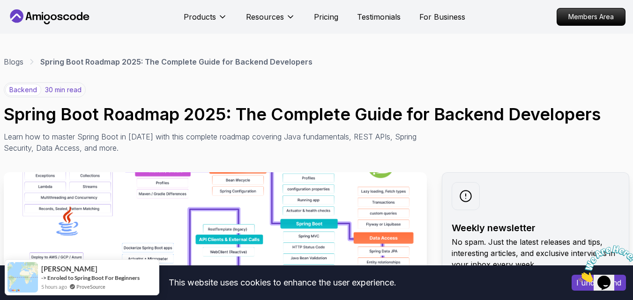
click at [33, 93] on p "backend" at bounding box center [23, 90] width 36 height 12
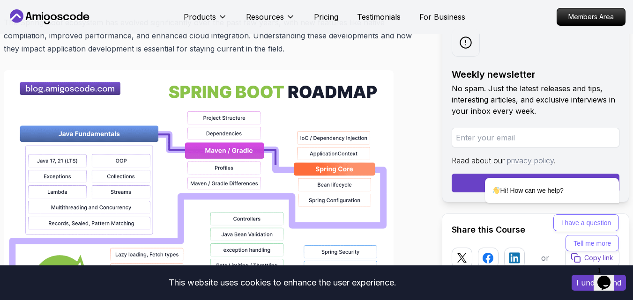
scroll to position [703, 0]
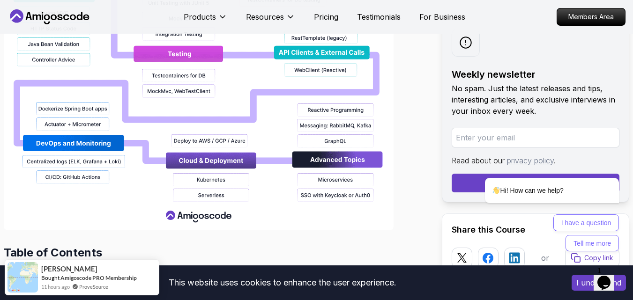
scroll to position [1265, 0]
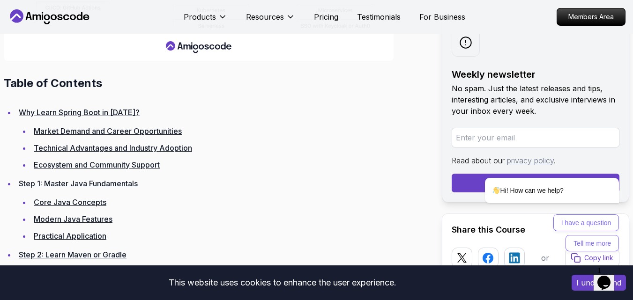
click at [114, 108] on link "Why Learn Spring Boot in [DATE]?" at bounding box center [79, 112] width 121 height 9
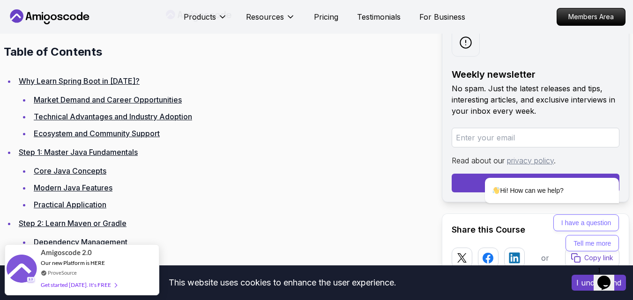
scroll to position [1309, 0]
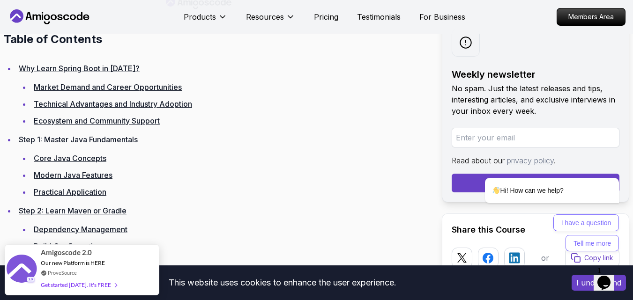
click at [120, 82] on link "Market Demand and Career Opportunities" at bounding box center [108, 86] width 148 height 9
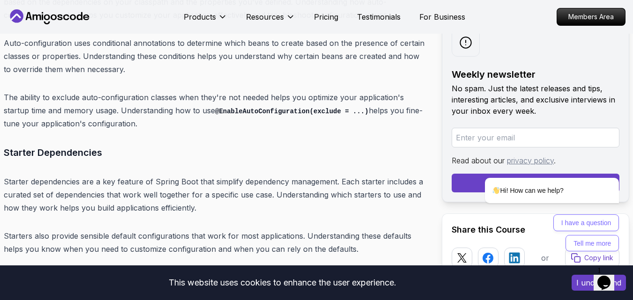
scroll to position [5269, 0]
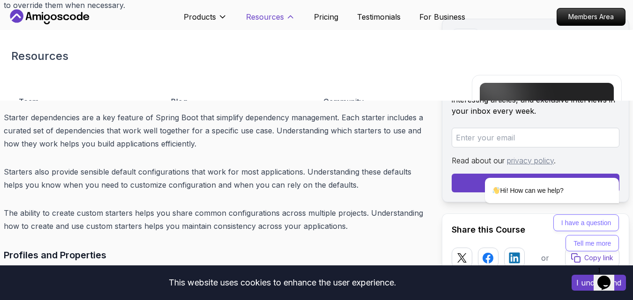
click at [282, 15] on p "Resources" at bounding box center [265, 16] width 38 height 11
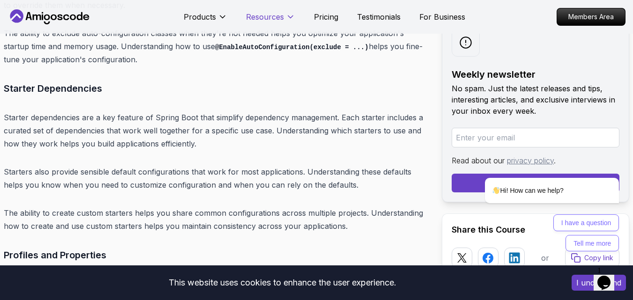
click at [282, 16] on p "Resources" at bounding box center [265, 16] width 38 height 11
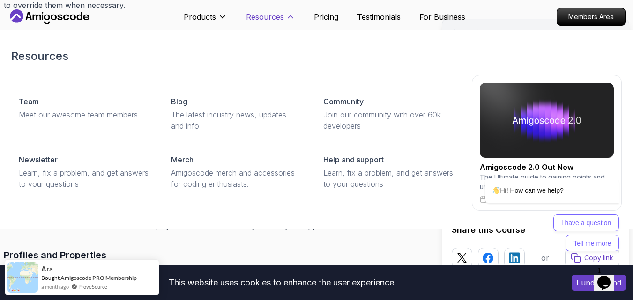
click at [282, 16] on p "Resources" at bounding box center [265, 16] width 38 height 11
